Goal: Information Seeking & Learning: Learn about a topic

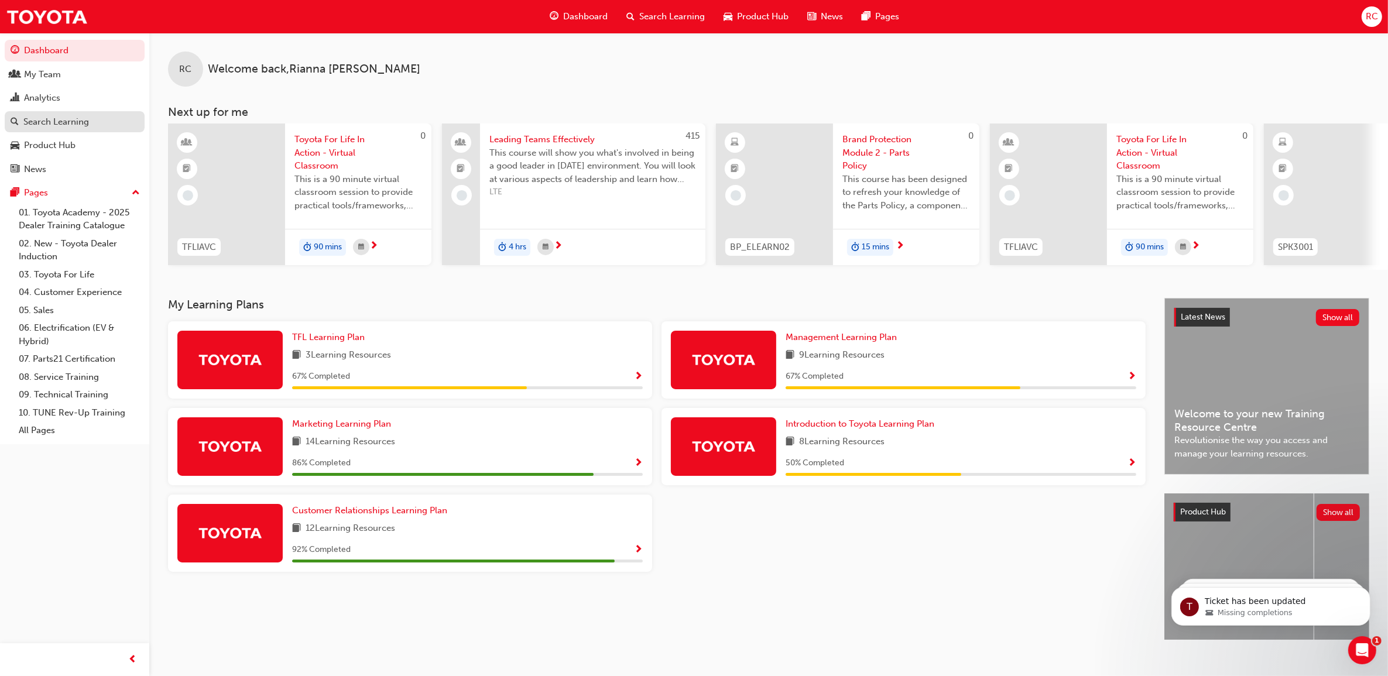
click at [66, 132] on link "Search Learning" at bounding box center [75, 122] width 140 height 22
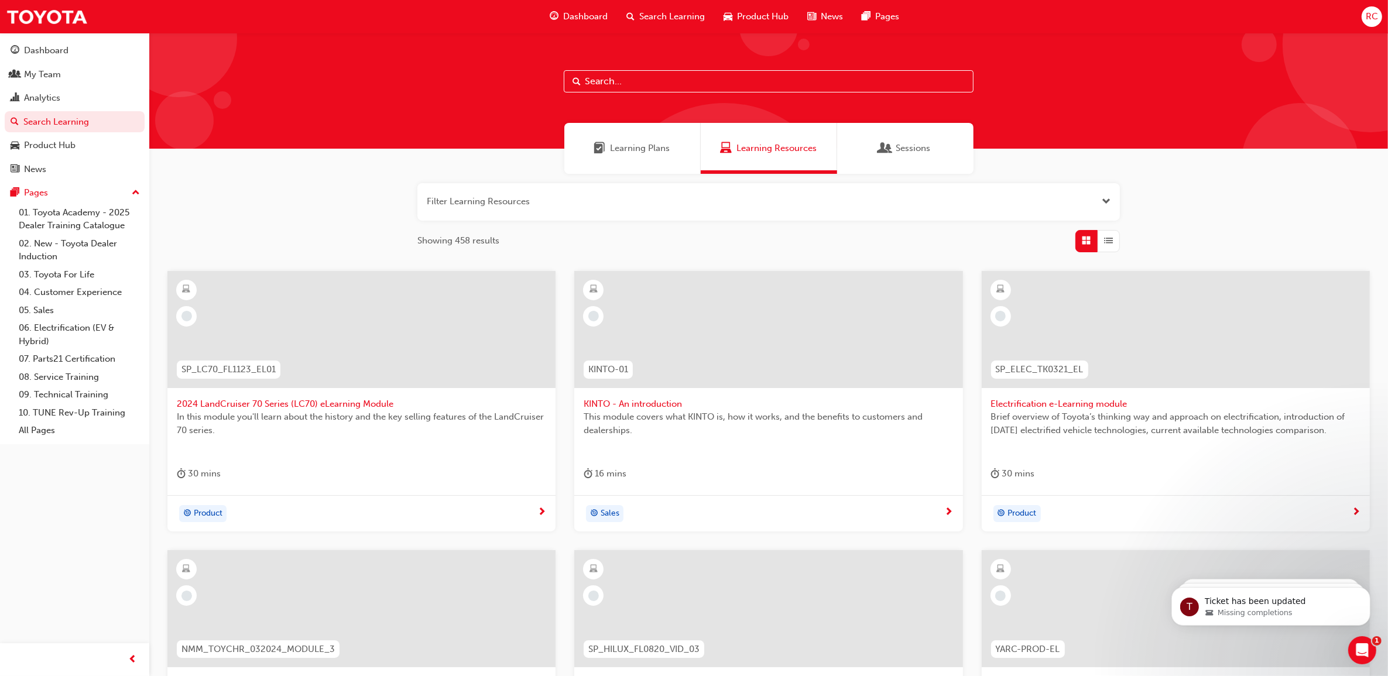
click at [516, 211] on button "button" at bounding box center [769, 201] width 703 height 37
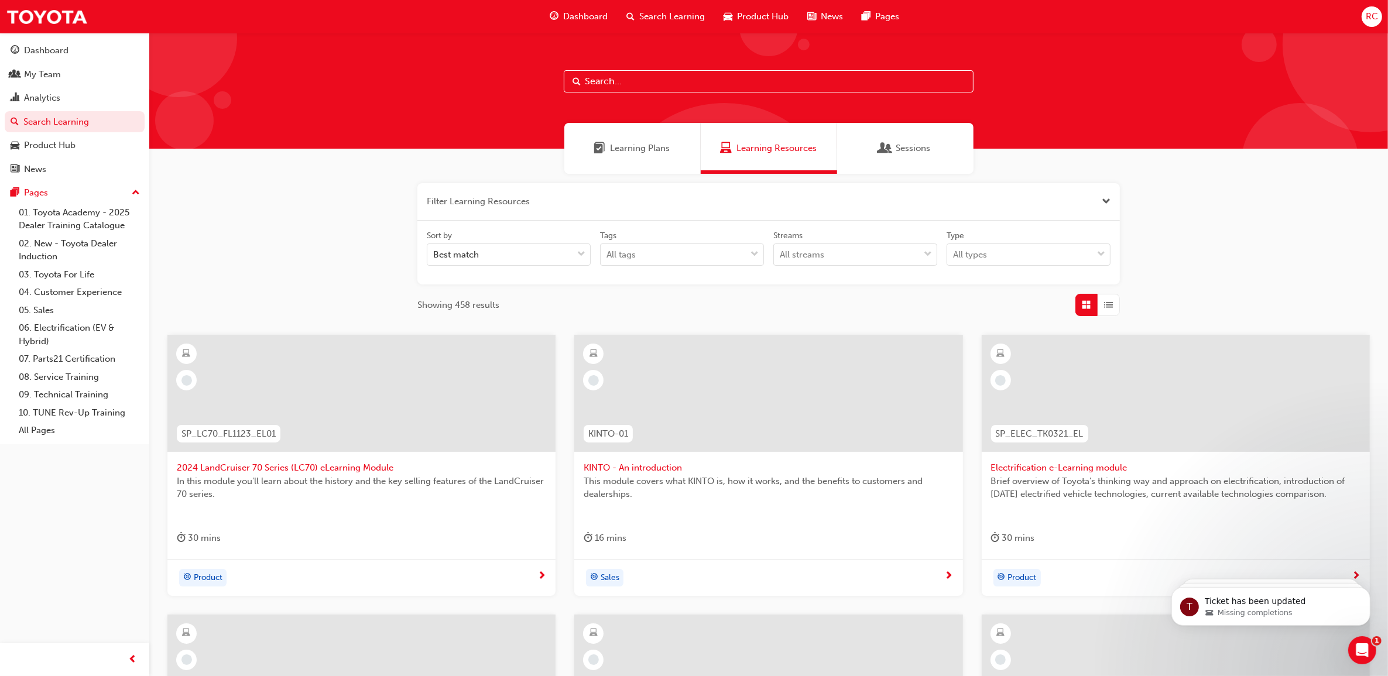
click at [625, 81] on input "text" at bounding box center [769, 81] width 410 height 22
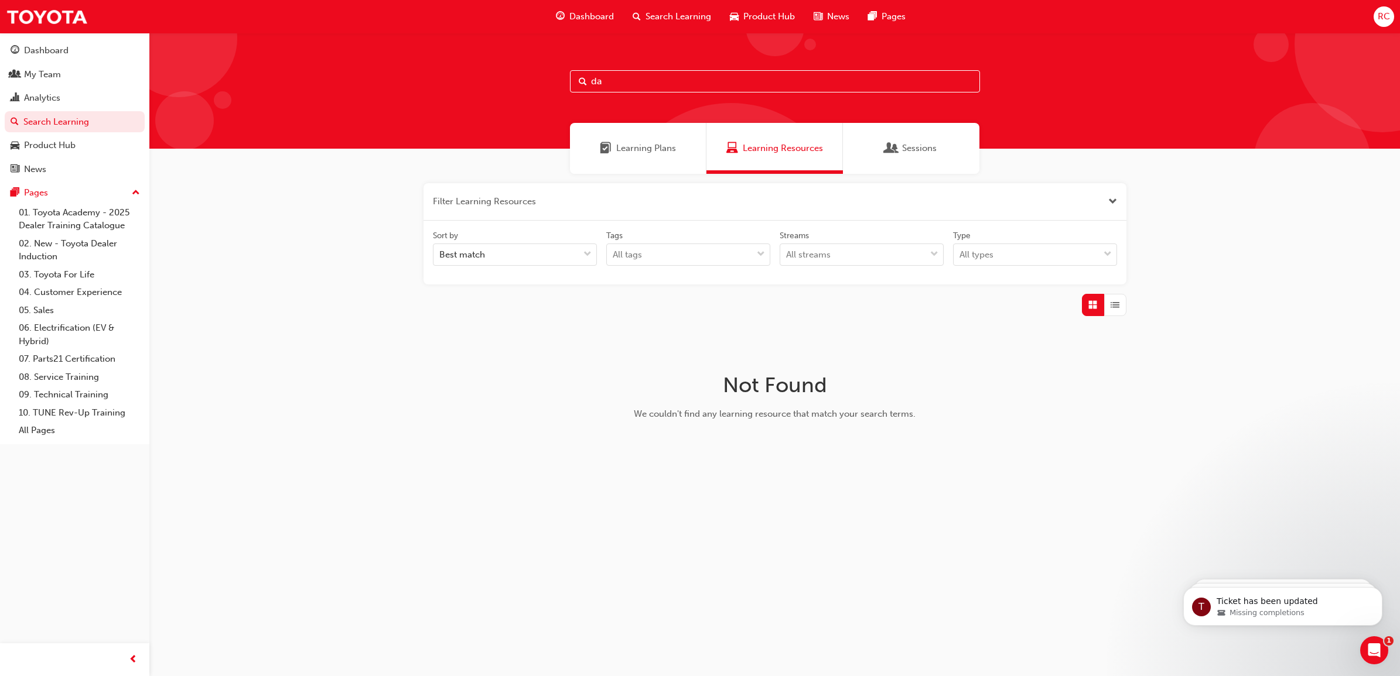
type input "d"
type input "s"
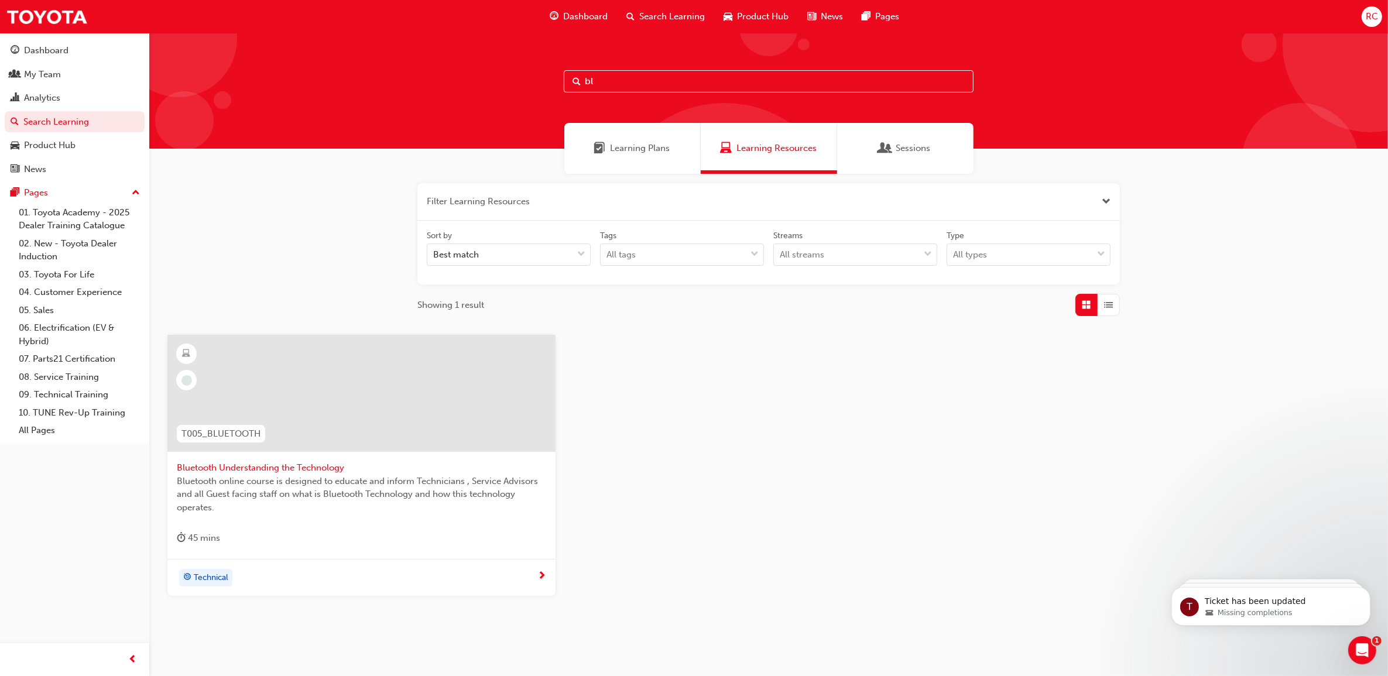
type input "b"
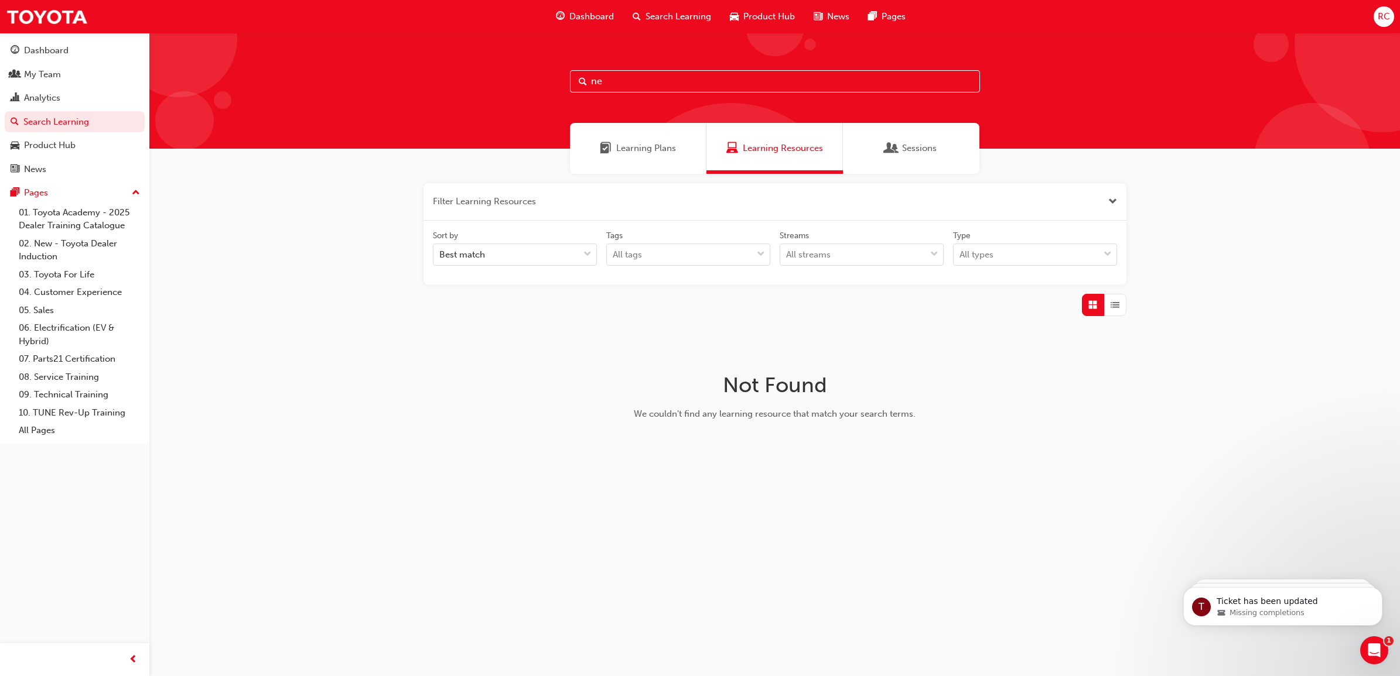
type input "n"
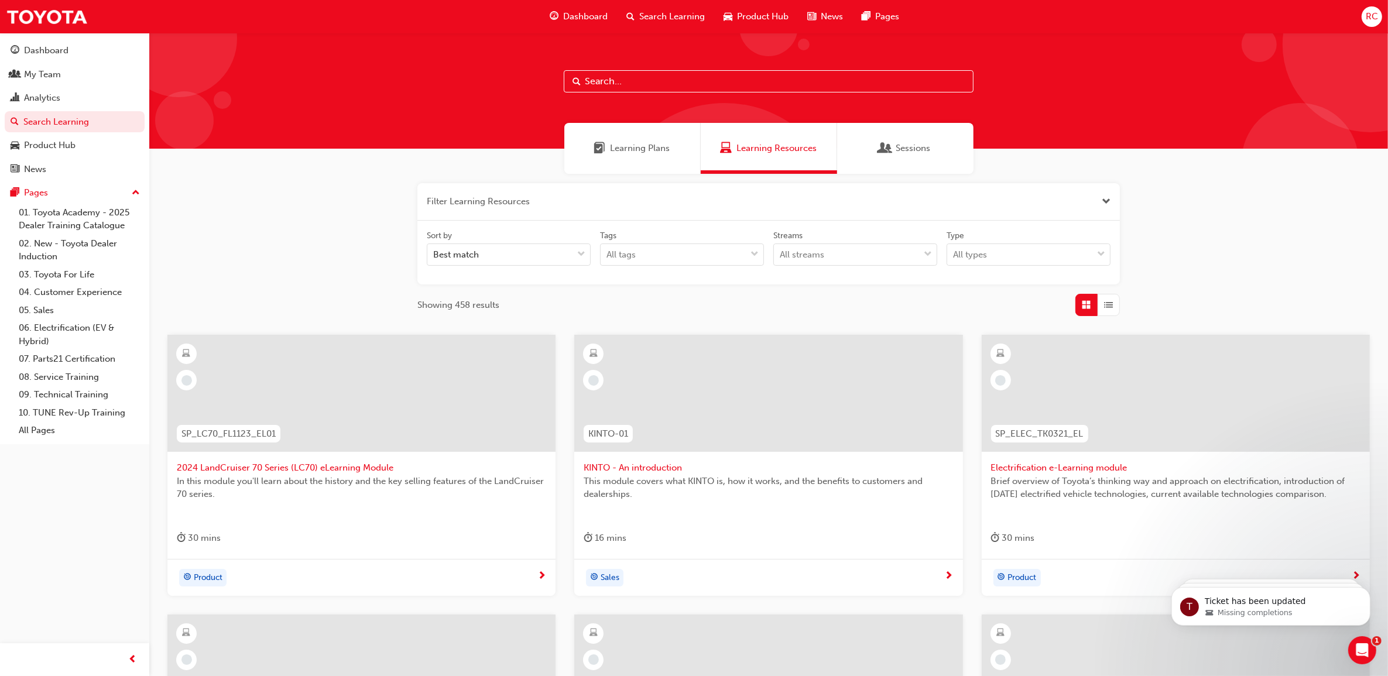
click at [628, 87] on input "text" at bounding box center [769, 81] width 410 height 22
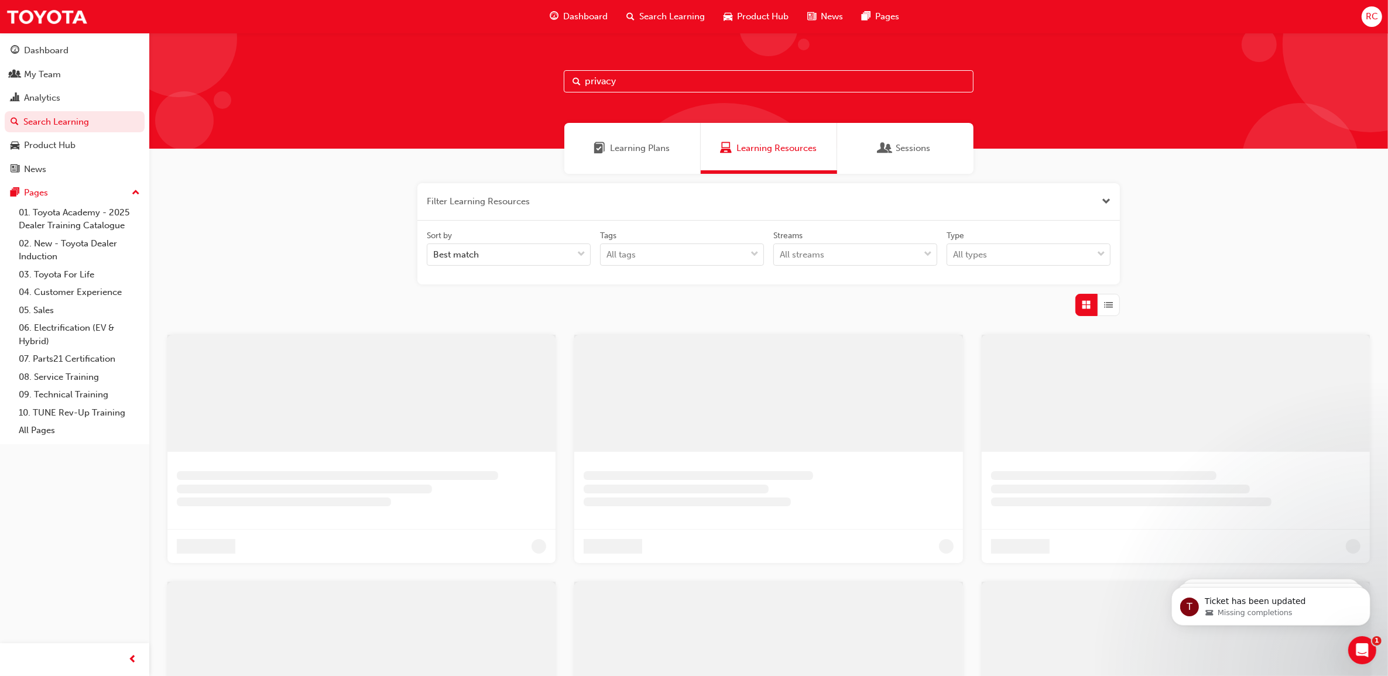
type input "privacy"
click at [1121, 118] on div "privacy" at bounding box center [768, 91] width 1239 height 116
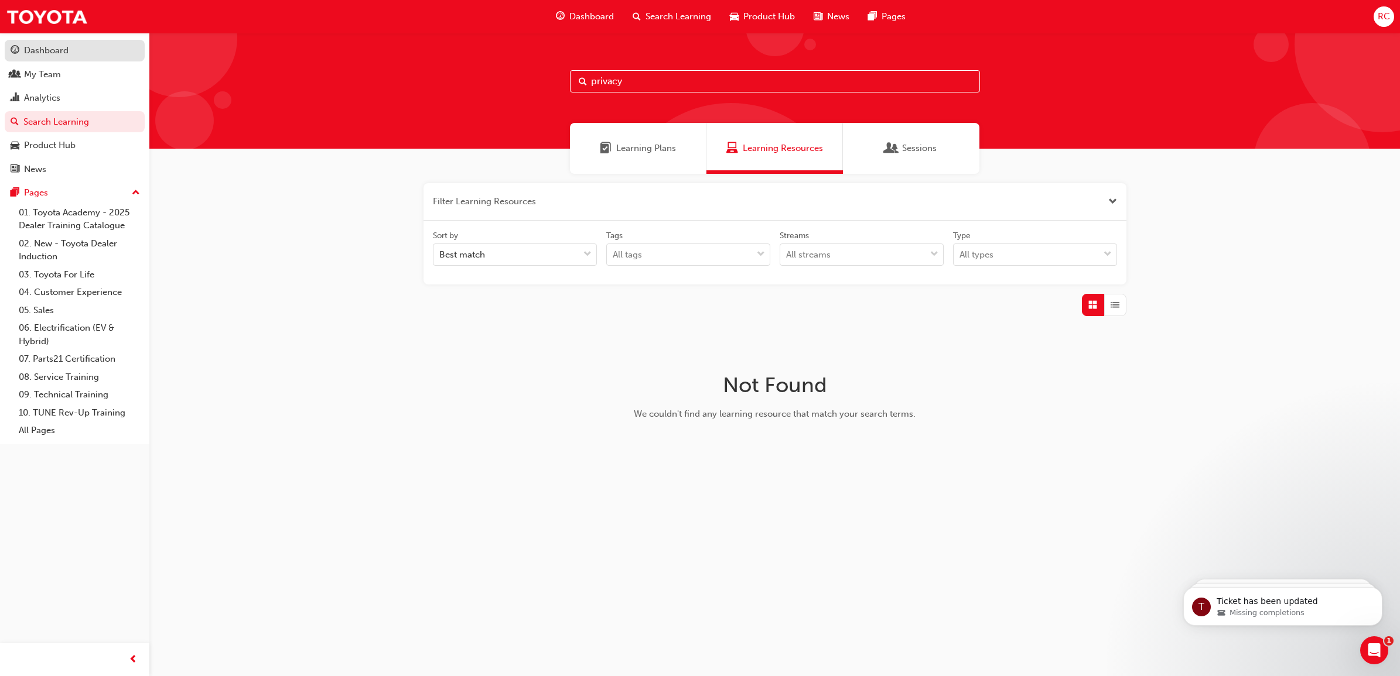
drag, startPoint x: 47, startPoint y: 57, endPoint x: 57, endPoint y: 56, distance: 10.0
click at [47, 57] on div "Dashboard" at bounding box center [46, 50] width 45 height 13
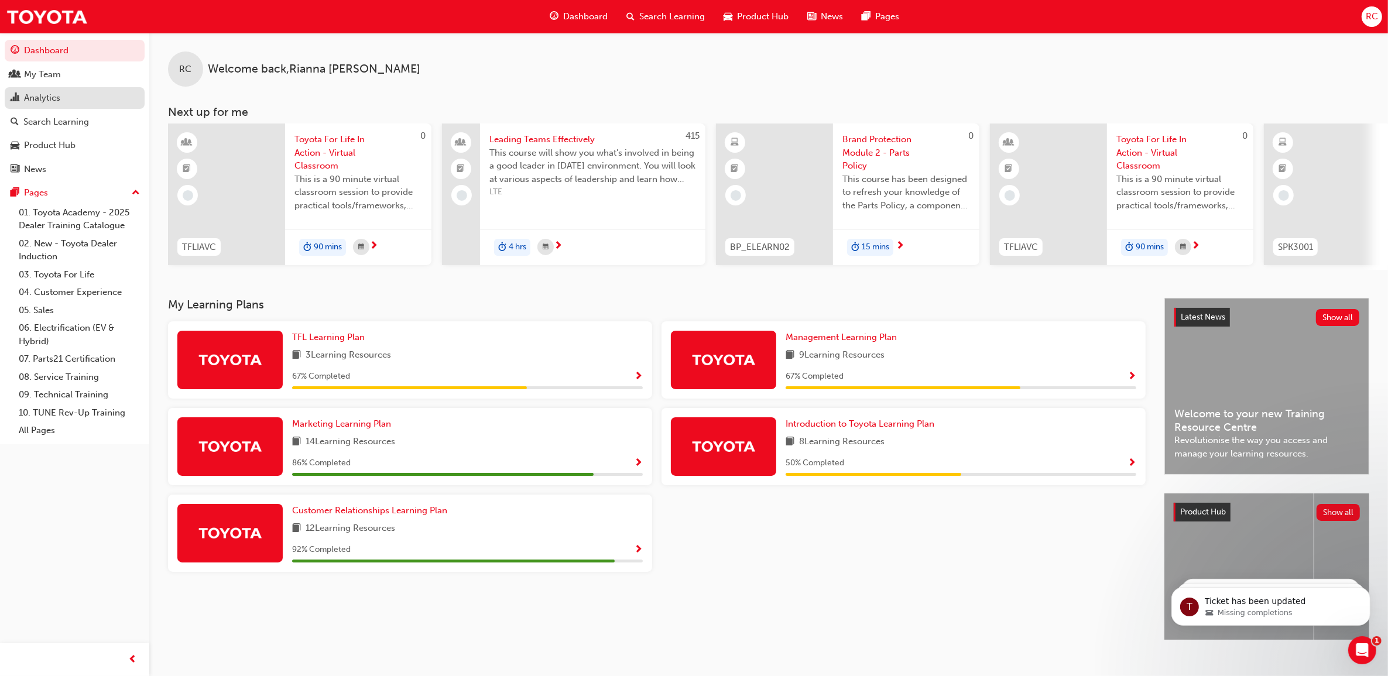
click at [64, 98] on div "Analytics" at bounding box center [75, 98] width 128 height 15
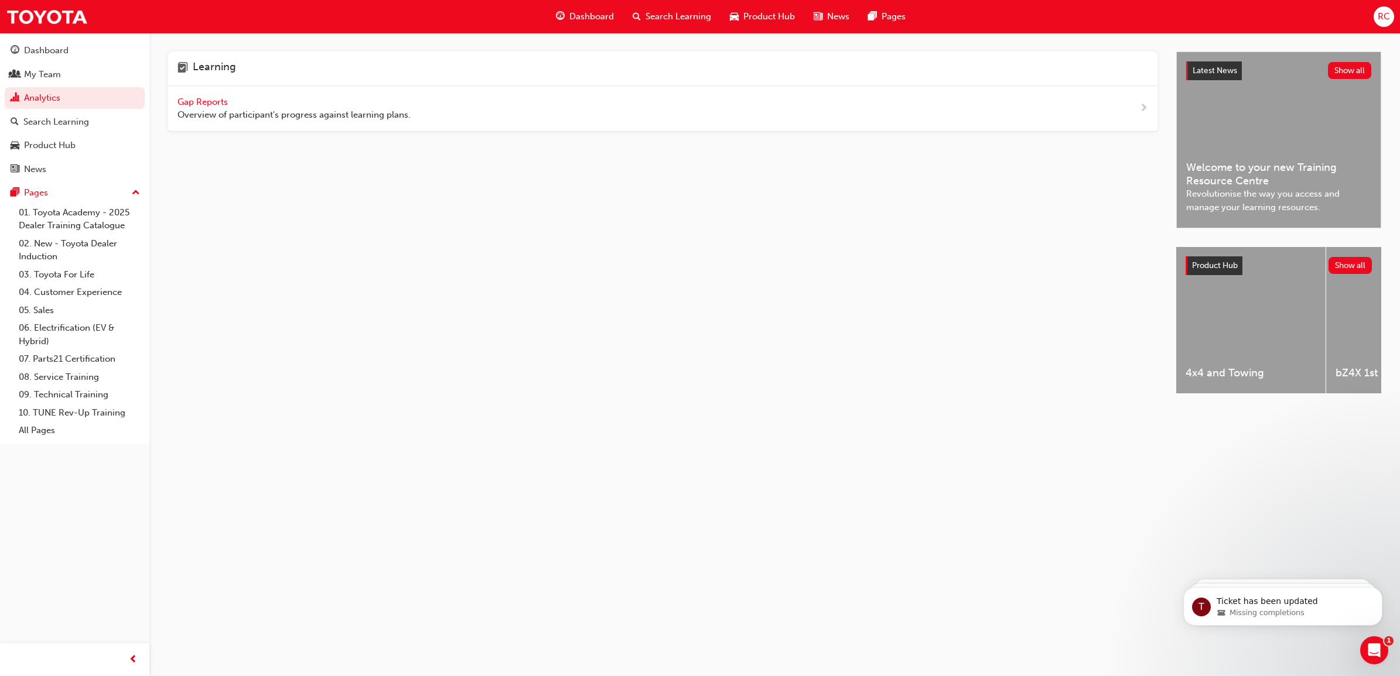
click at [205, 102] on span "Gap Reports" at bounding box center [203, 102] width 53 height 11
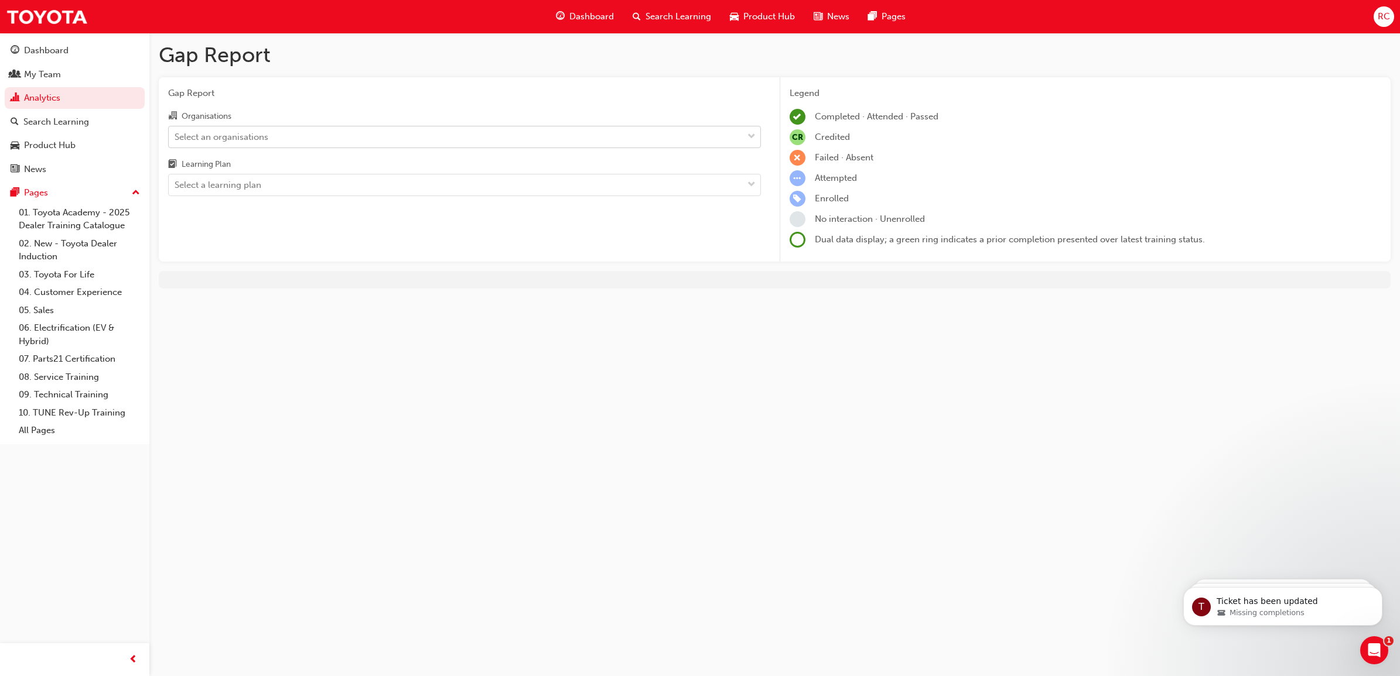
click at [578, 138] on div "Select an organisations" at bounding box center [456, 136] width 574 height 20
click at [176, 138] on input "Organisations Select an organisations" at bounding box center [175, 136] width 1 height 10
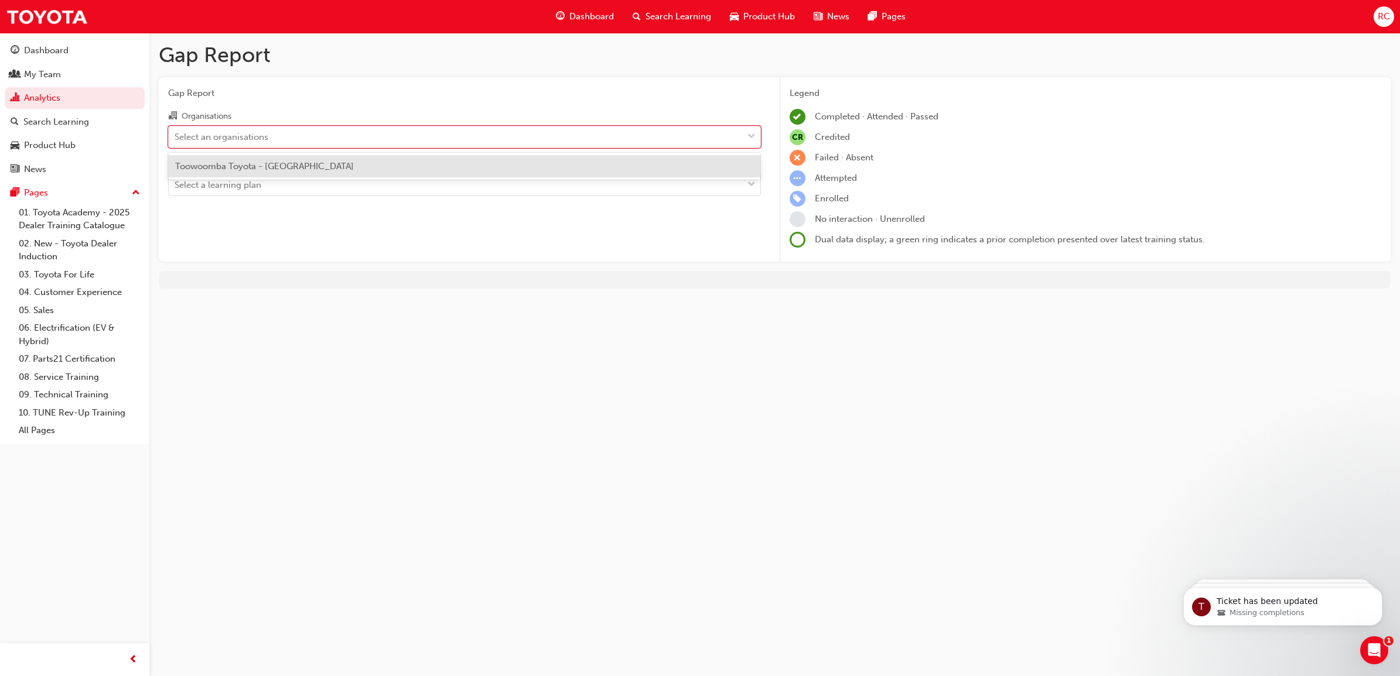
click at [516, 167] on div "Toowoomba Toyota - [GEOGRAPHIC_DATA]" at bounding box center [464, 166] width 593 height 23
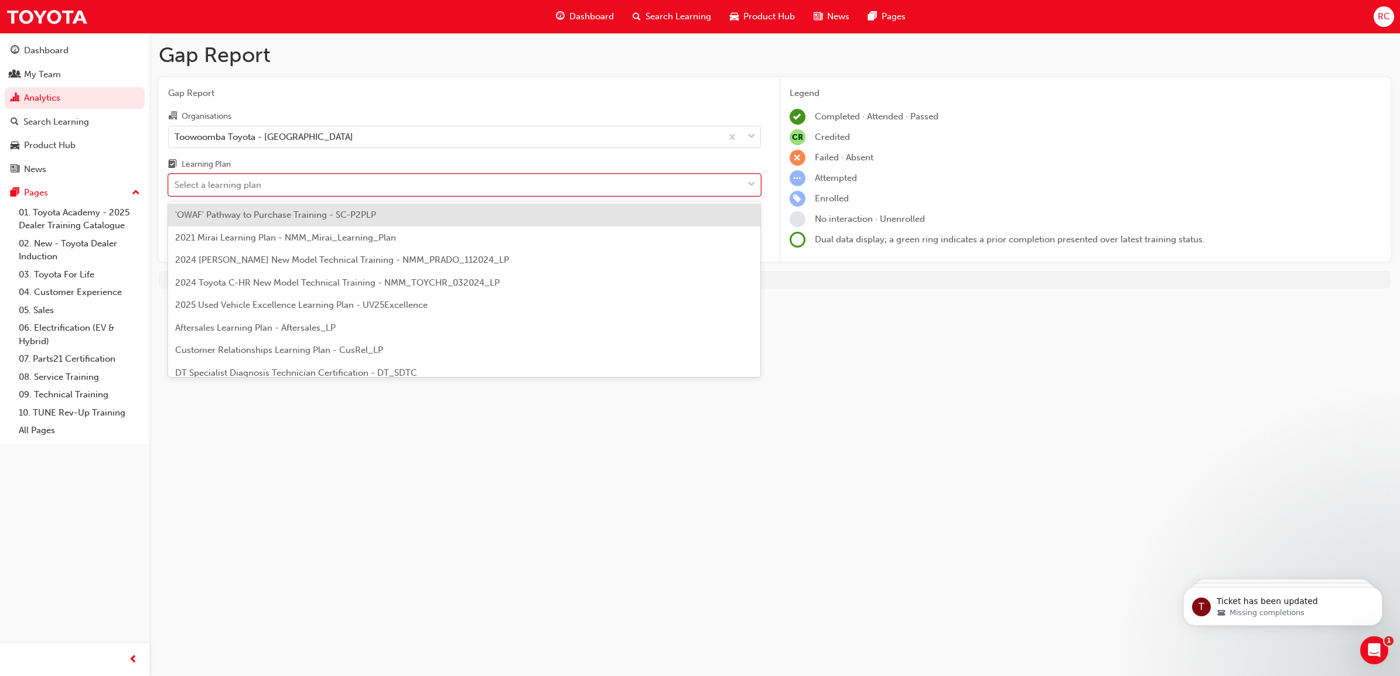
click at [479, 189] on div "Select a learning plan" at bounding box center [456, 185] width 574 height 20
click at [176, 189] on input "Learning Plan option 'OWAF' Pathway to Purchase Training - SC-P2PLP focused, 1 …" at bounding box center [175, 185] width 1 height 10
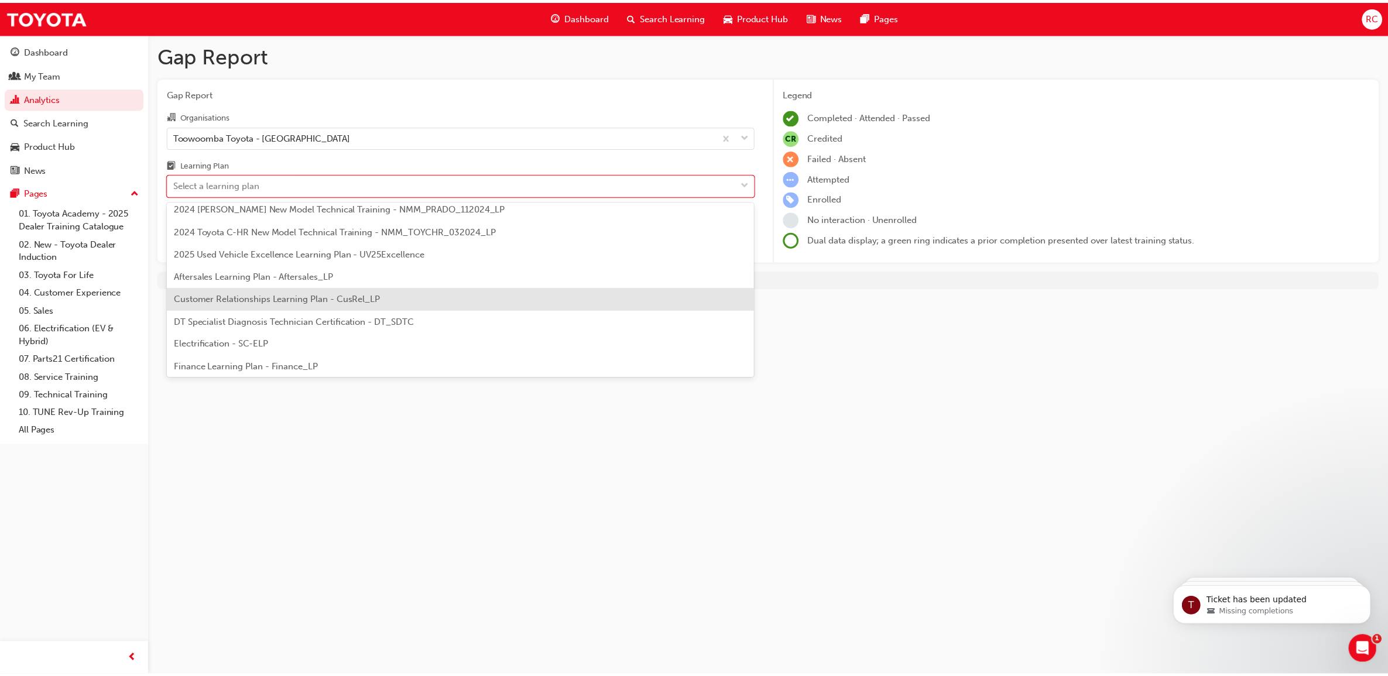
scroll to position [73, 0]
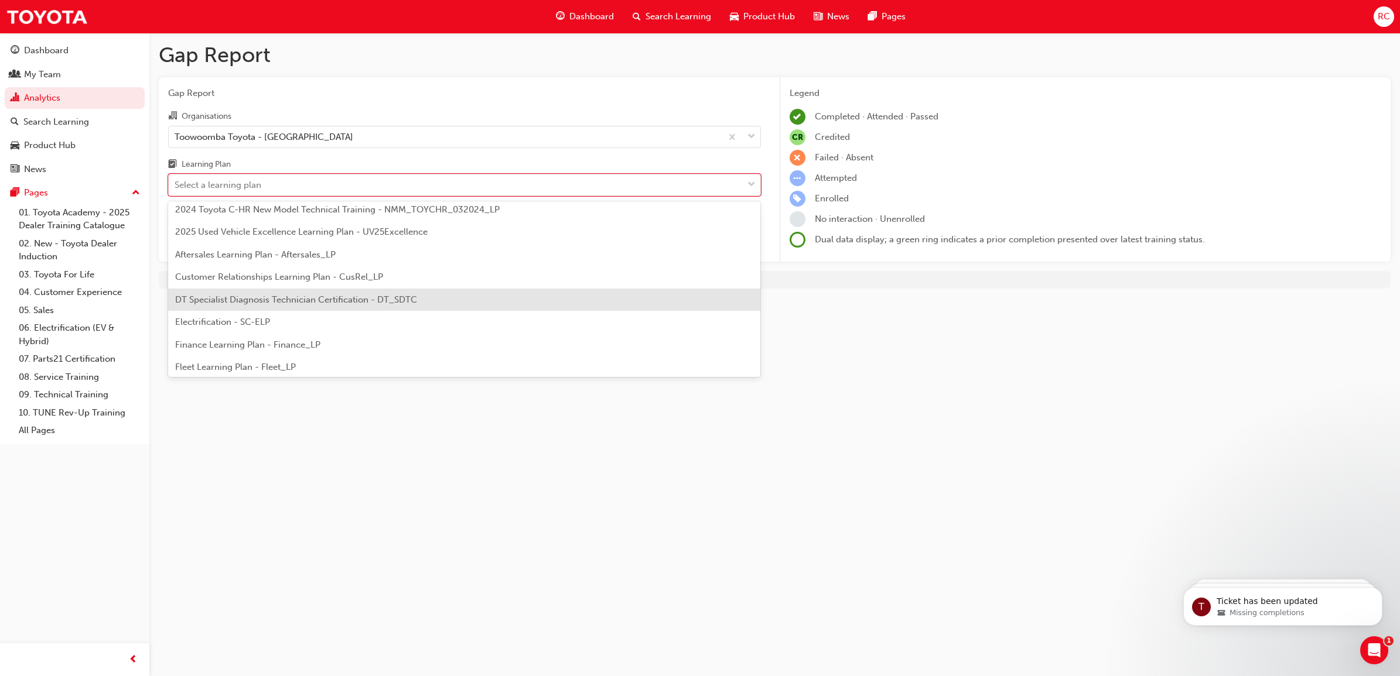
click at [466, 299] on div "DT Specialist Diagnosis Technician Certification - DT_SDTC" at bounding box center [464, 300] width 593 height 23
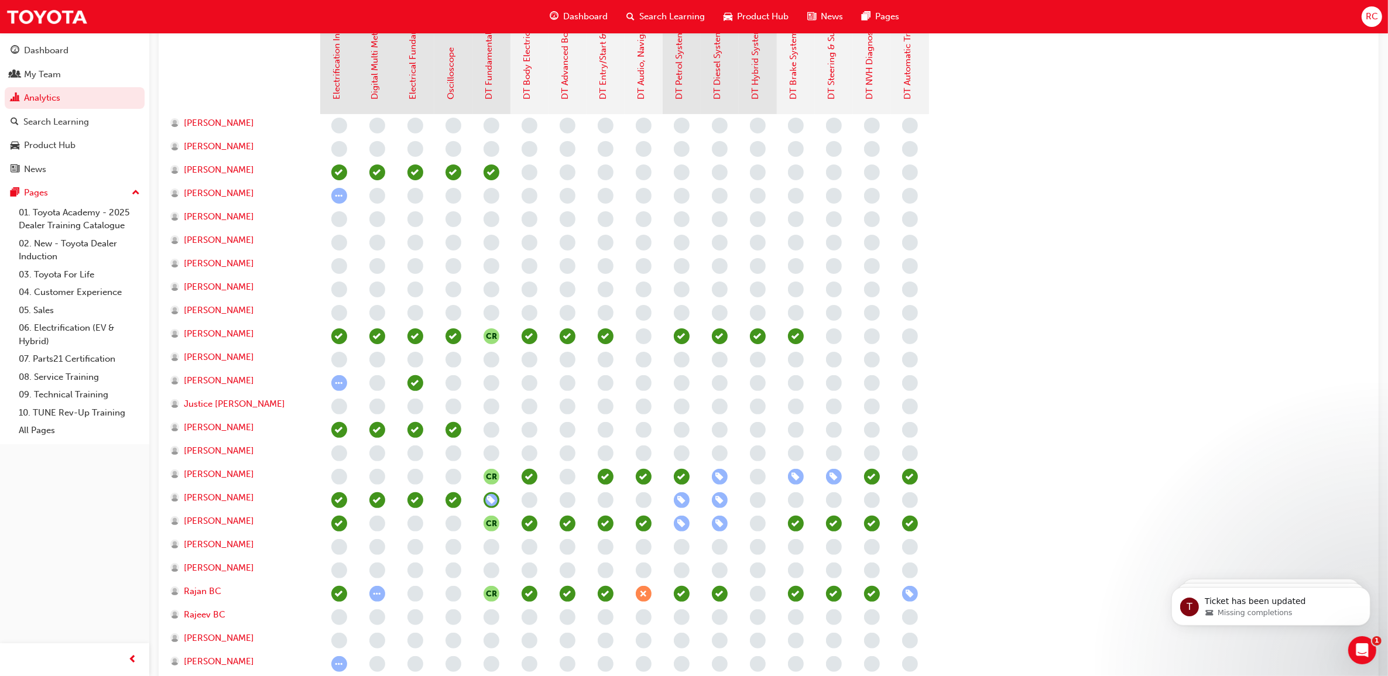
scroll to position [366, 0]
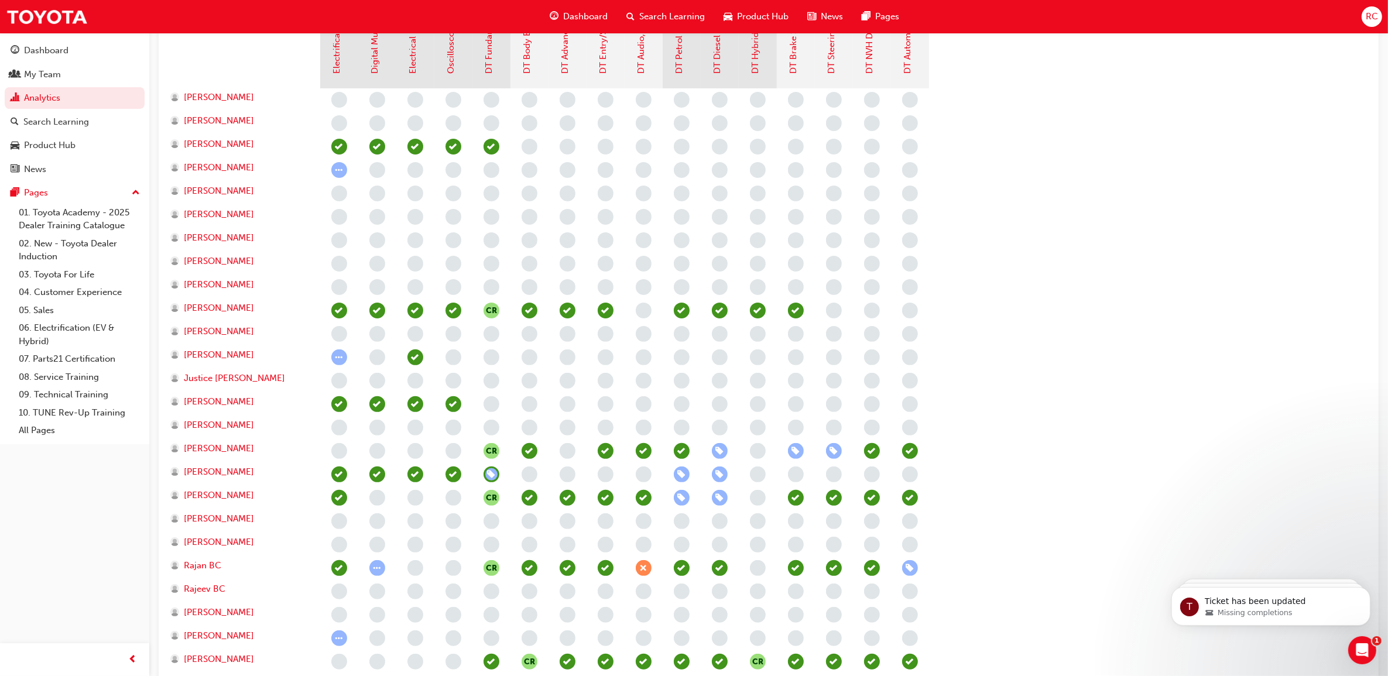
click at [1060, 419] on section "DT Fundamentals of Diagnosis DT Electrical Specialist Certification (DT_ELC) DT…" at bounding box center [769, 390] width 1202 height 896
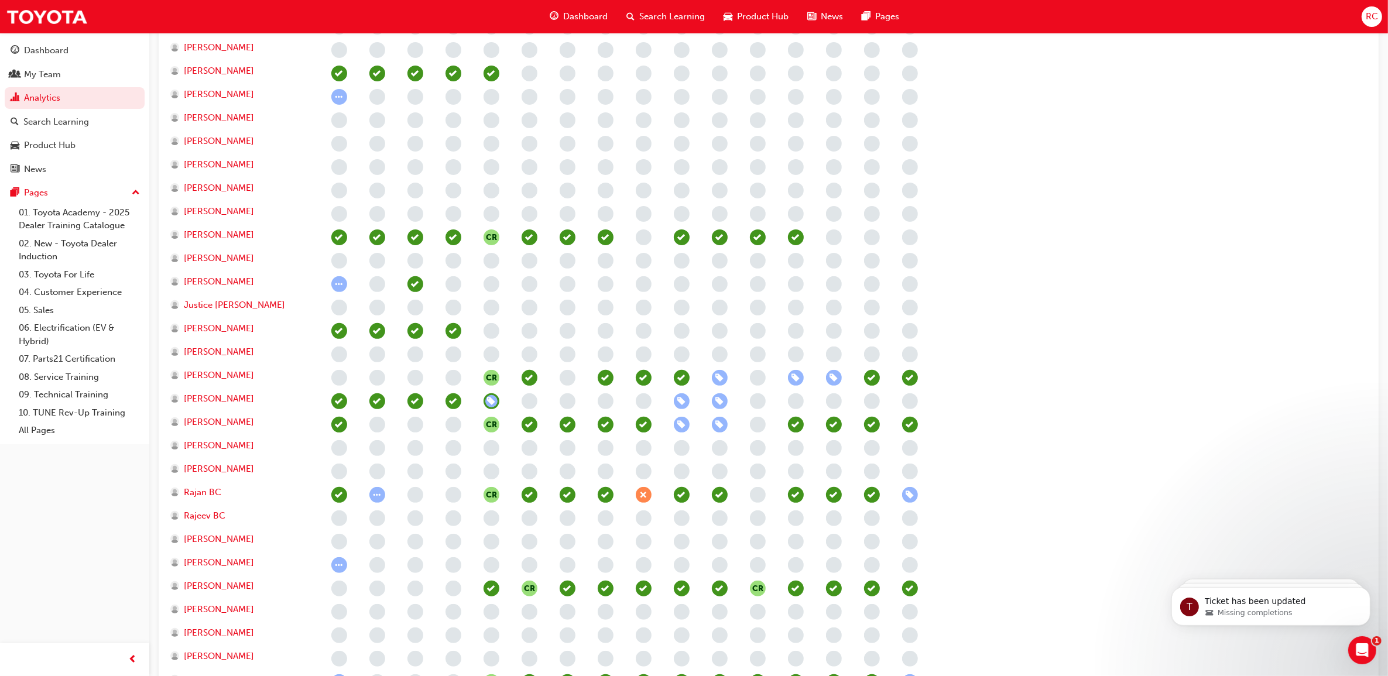
scroll to position [512, 0]
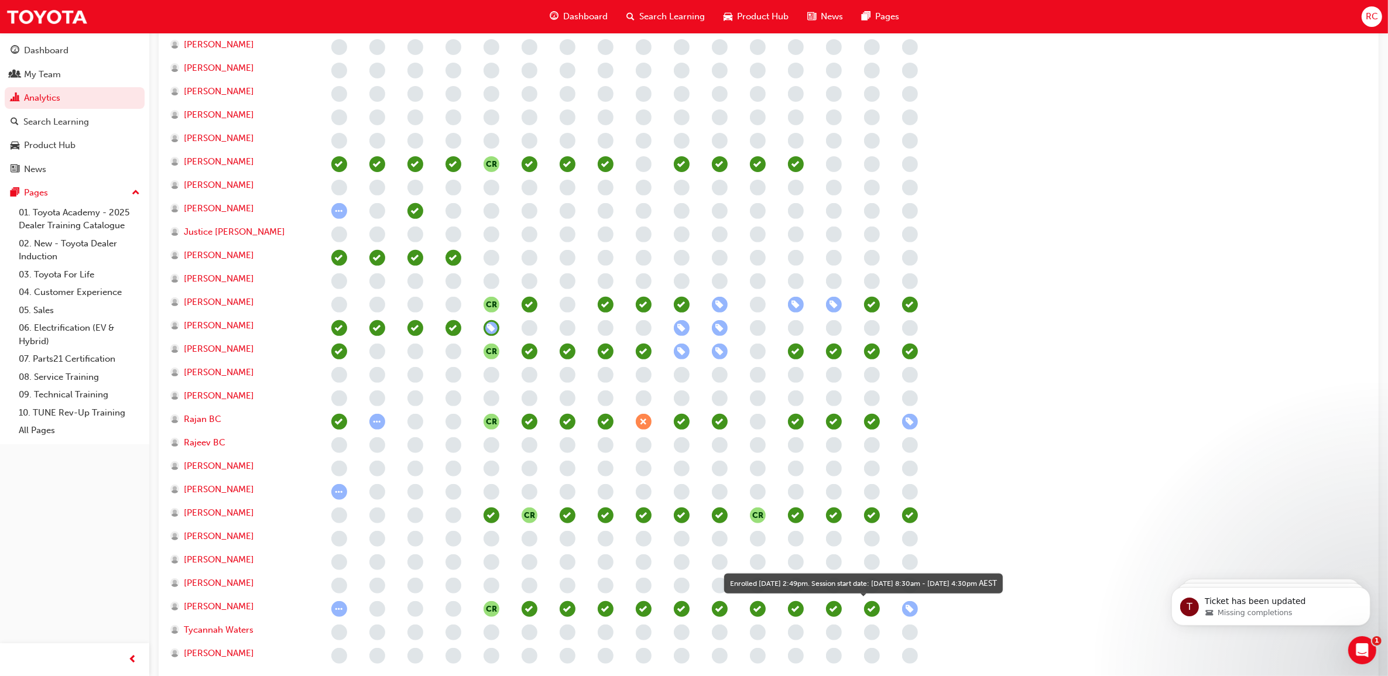
click at [908, 610] on span "learningRecordVerb_ENROLL-icon" at bounding box center [910, 609] width 16 height 16
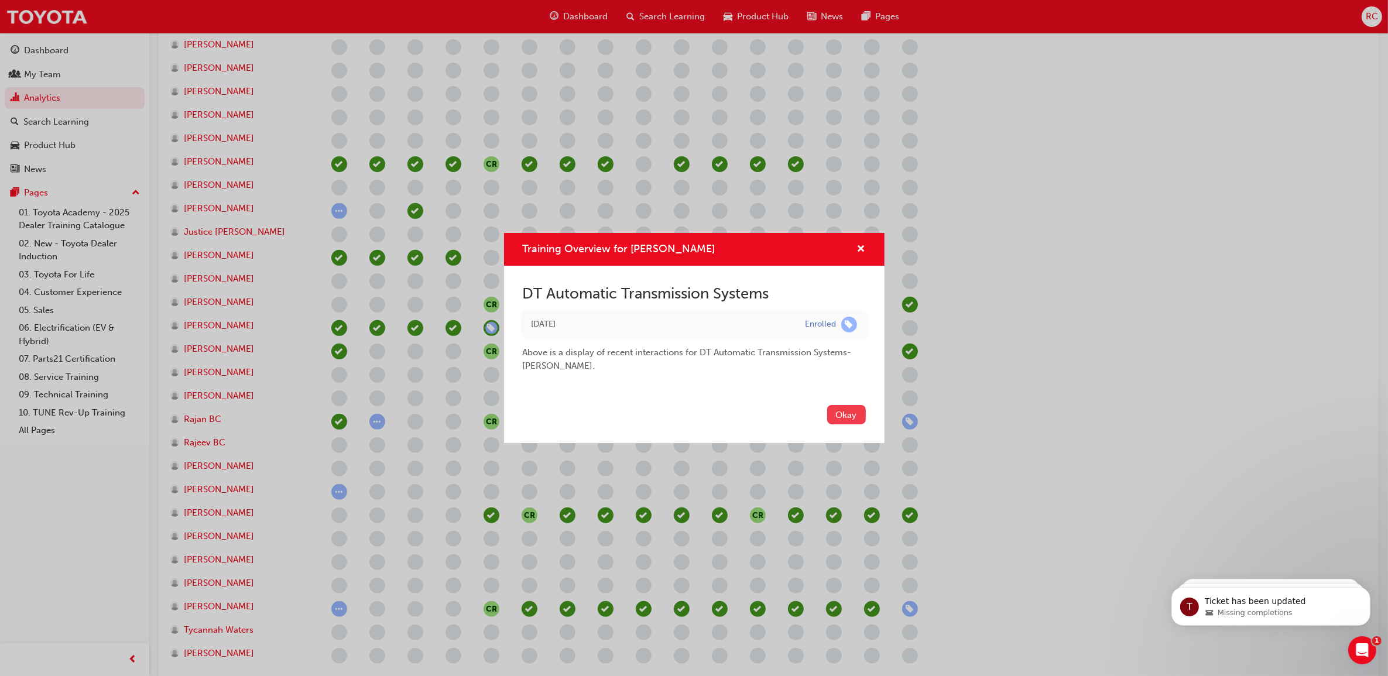
click at [853, 419] on button "Okay" at bounding box center [846, 414] width 39 height 19
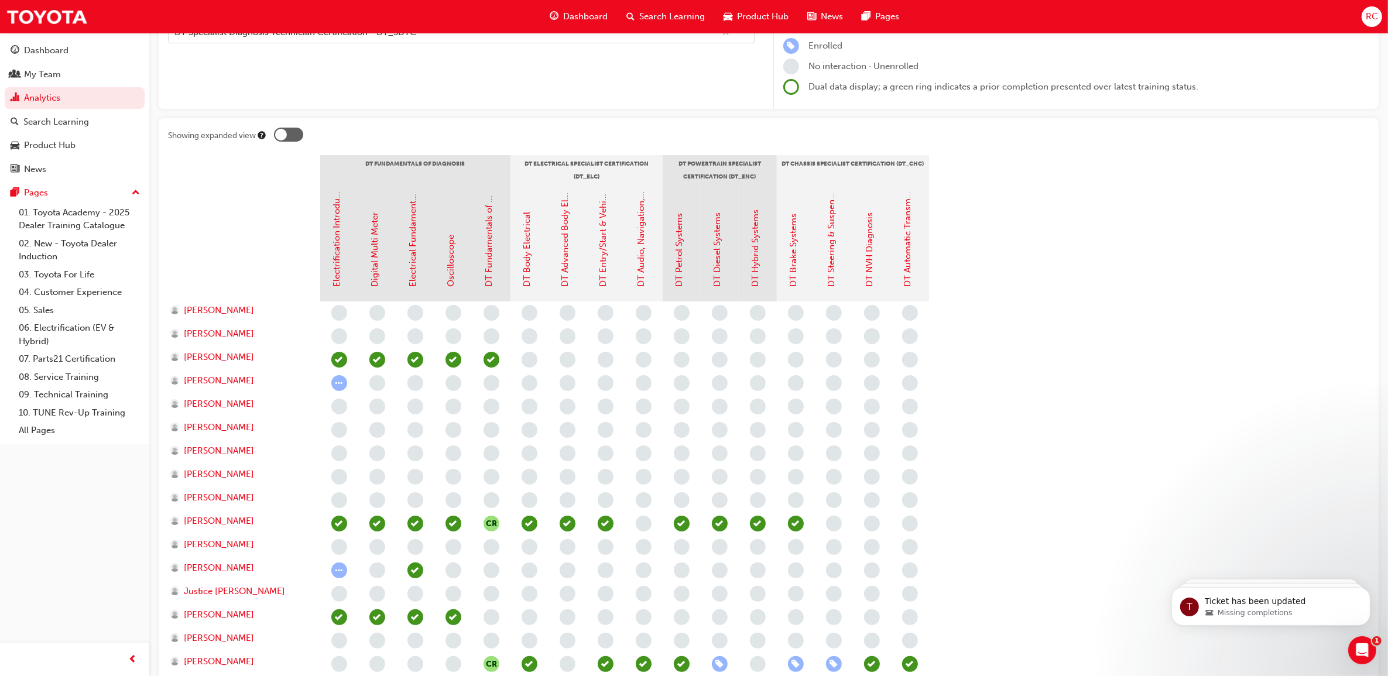
scroll to position [146, 0]
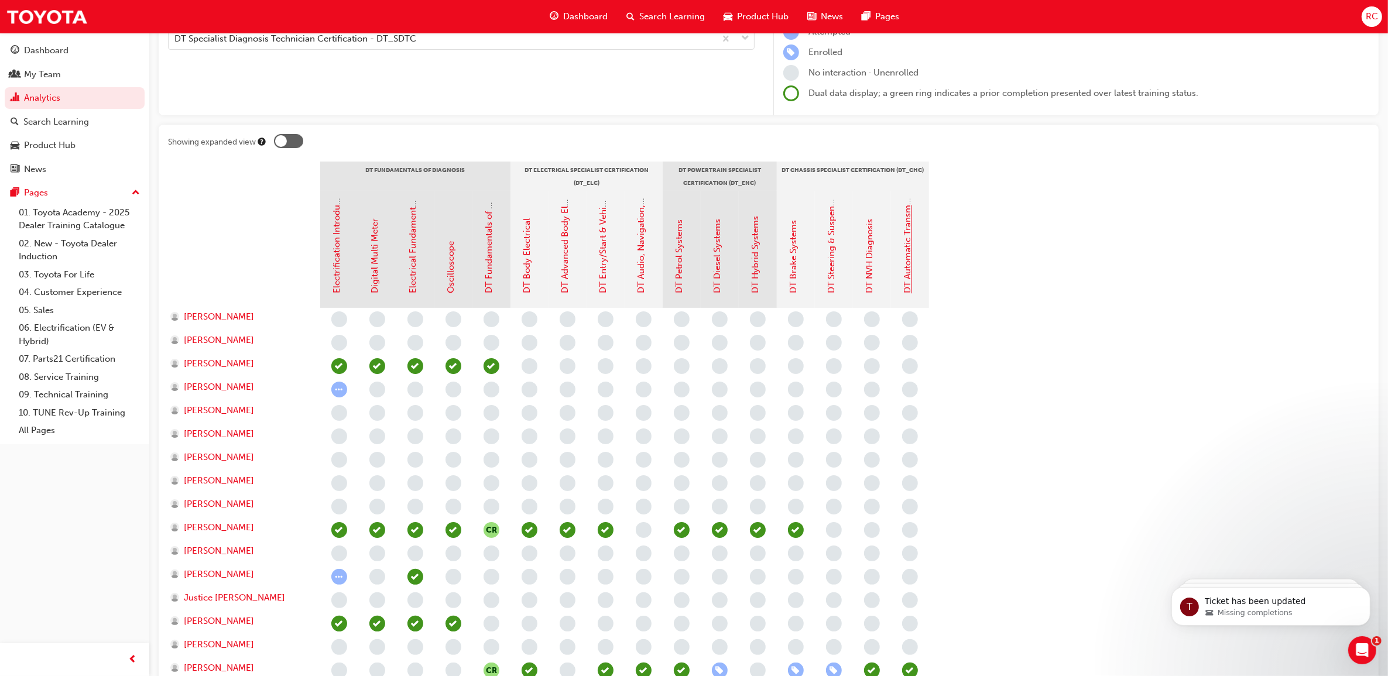
click at [912, 271] on link "DT Automatic Transmission Systems" at bounding box center [908, 220] width 11 height 148
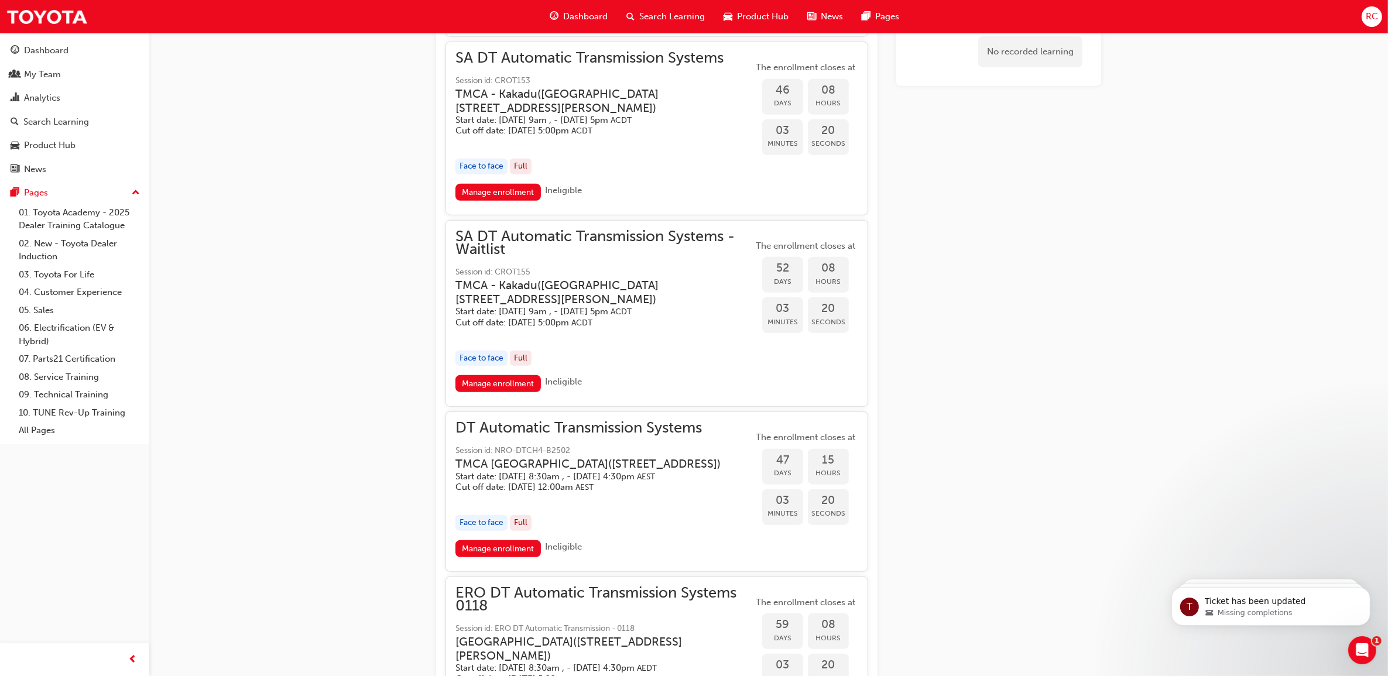
scroll to position [949, 0]
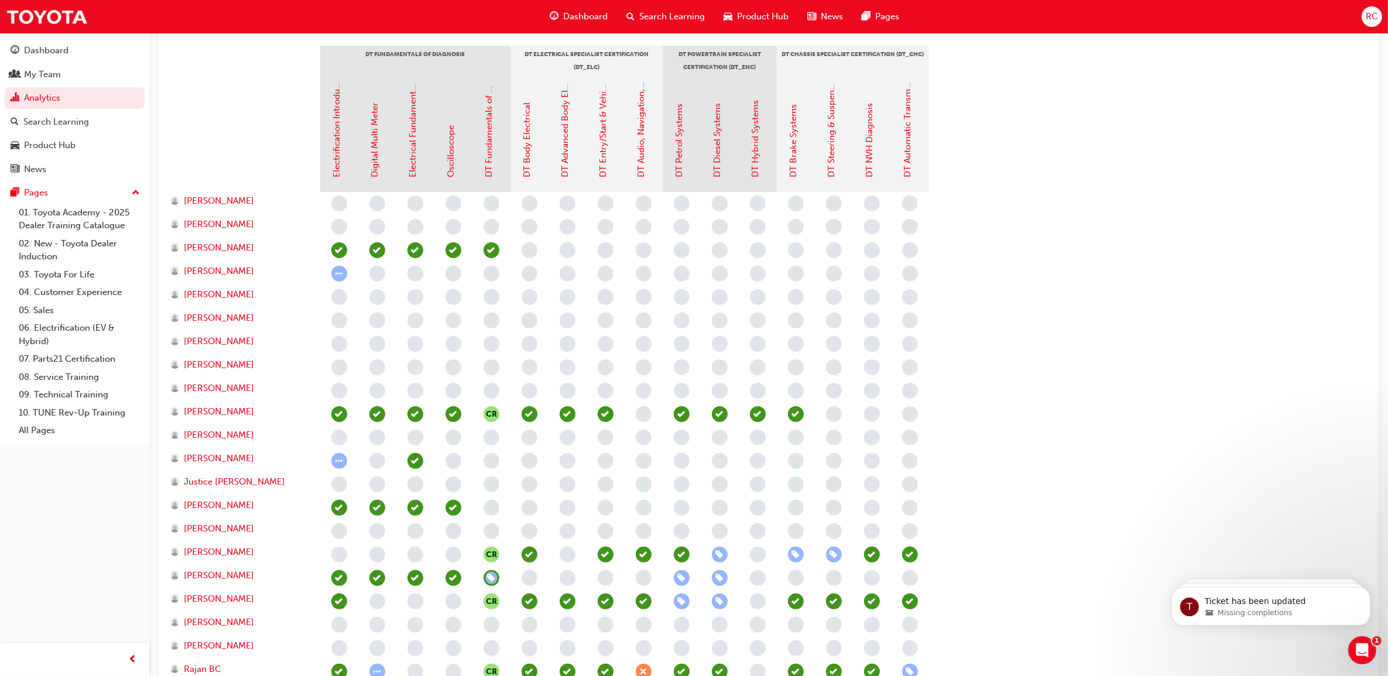
scroll to position [293, 0]
